Goal: Task Accomplishment & Management: Manage account settings

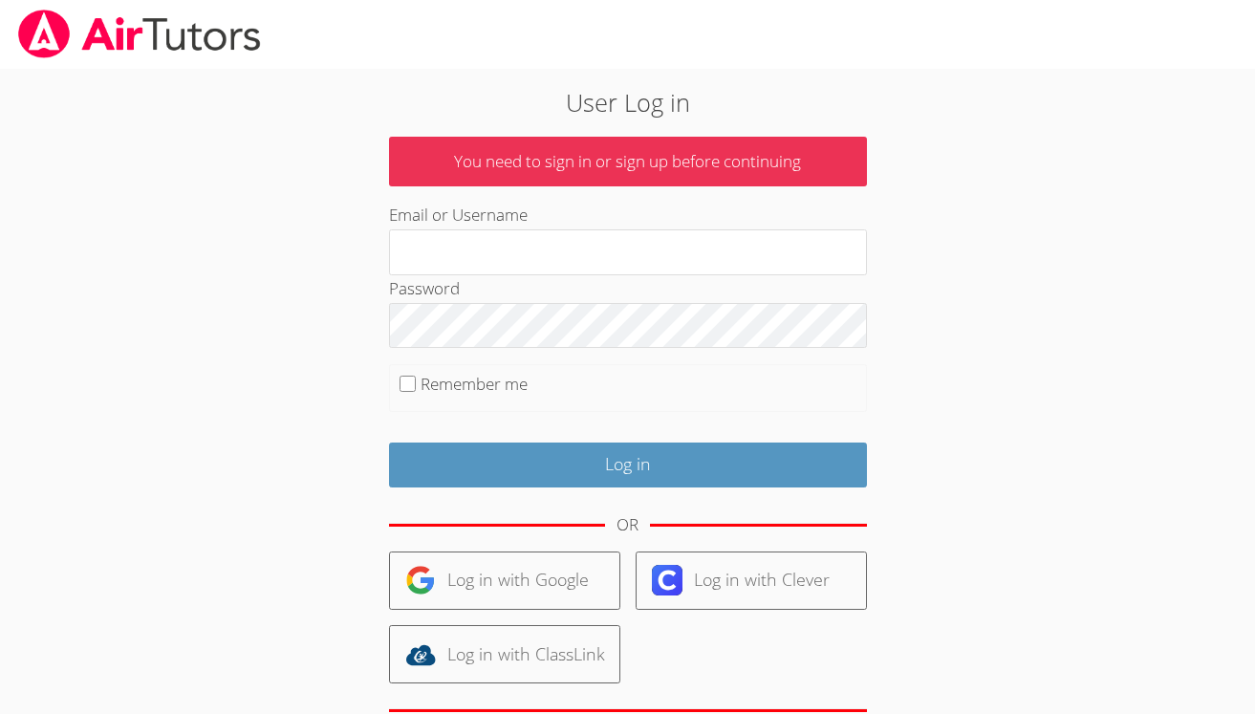
click at [448, 386] on label "Remember me" at bounding box center [474, 384] width 107 height 22
click at [416, 386] on input "Remember me" at bounding box center [408, 384] width 16 height 16
checkbox input "true"
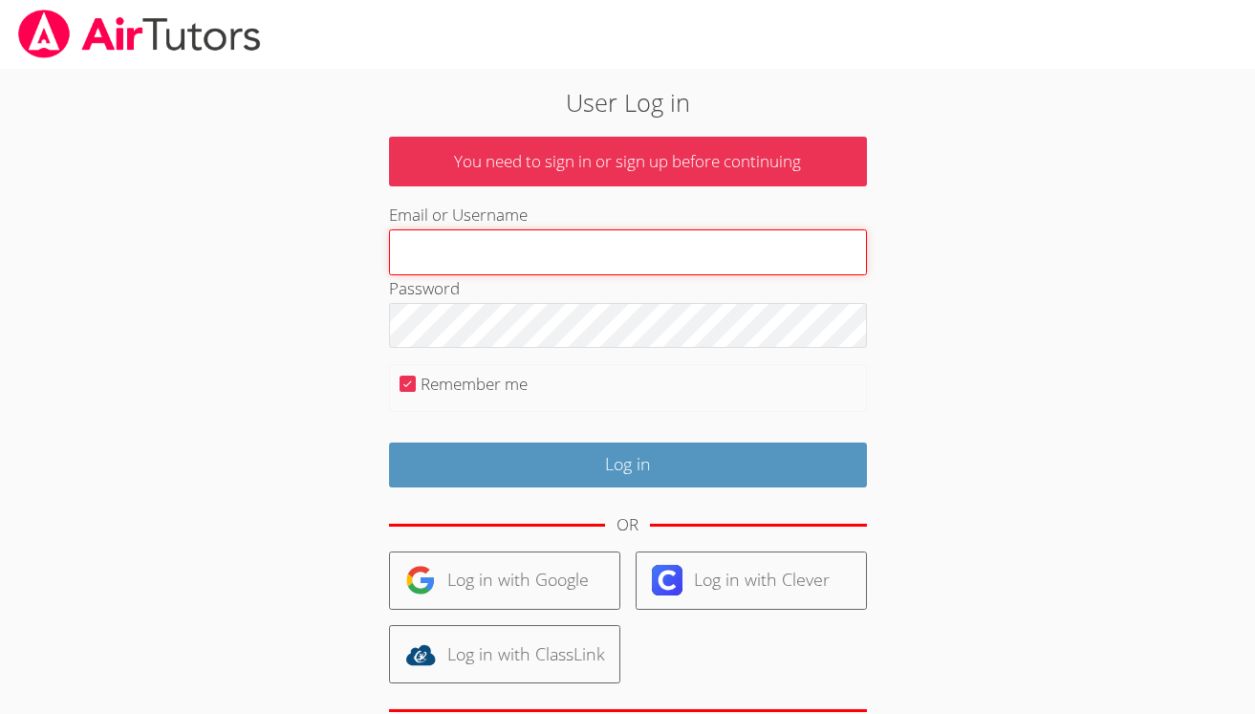
click at [514, 254] on input "Email or Username" at bounding box center [628, 252] width 478 height 46
type input "[EMAIL_ADDRESS][DOMAIN_NAME]"
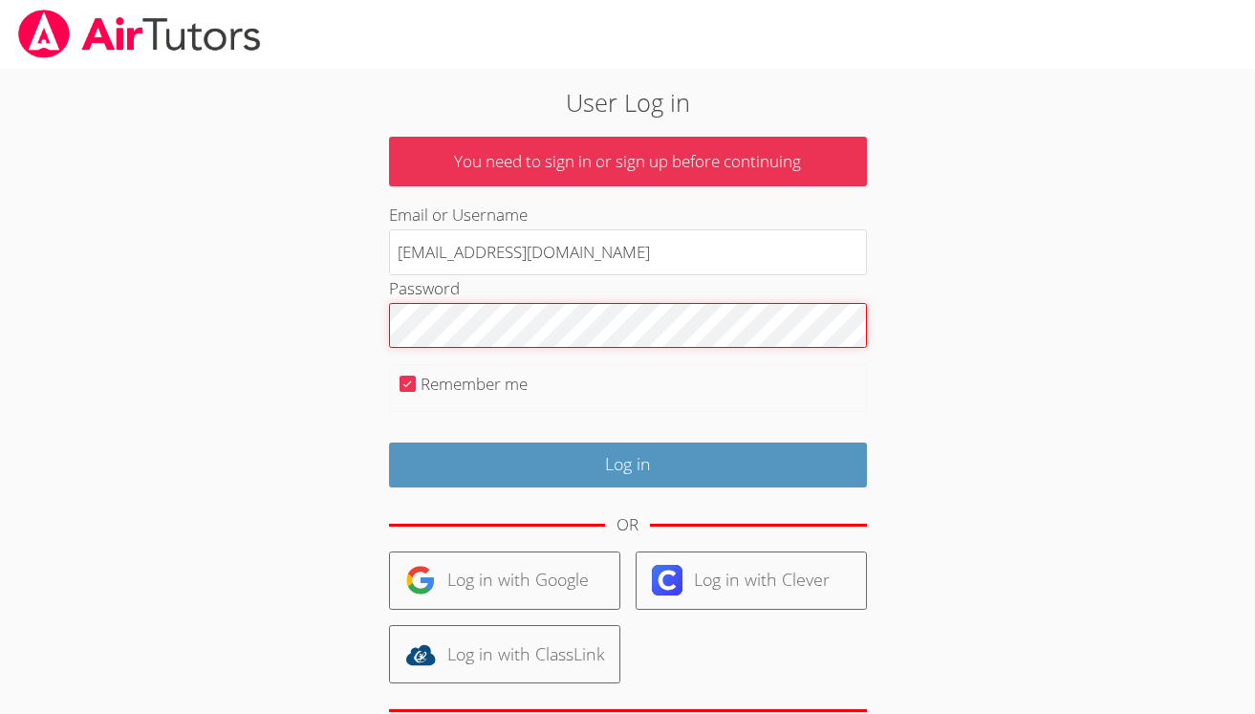
click at [627, 461] on input "Log in" at bounding box center [628, 465] width 478 height 45
